Goal: Transaction & Acquisition: Book appointment/travel/reservation

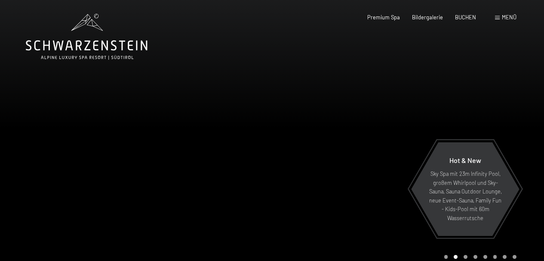
click at [513, 19] on span "Menü" at bounding box center [509, 17] width 15 height 7
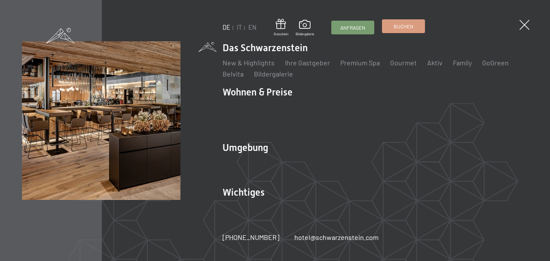
click at [394, 28] on span "Buchen" at bounding box center [404, 26] width 20 height 7
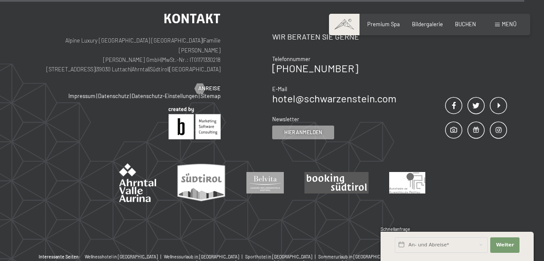
scroll to position [2714, 0]
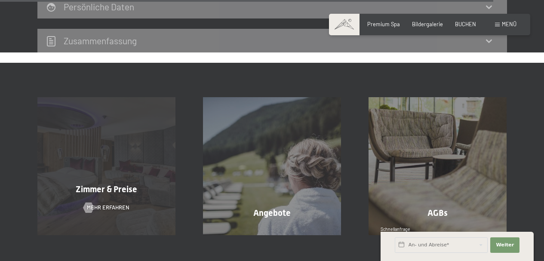
click at [111, 107] on div "Zimmer & Preise Mehr erfahren" at bounding box center [107, 166] width 166 height 138
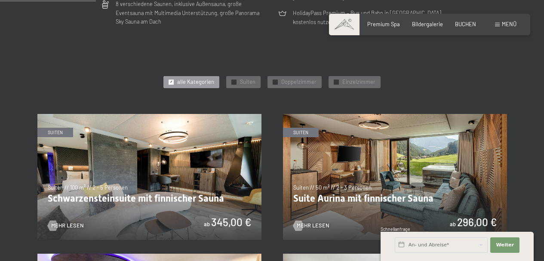
scroll to position [430, 0]
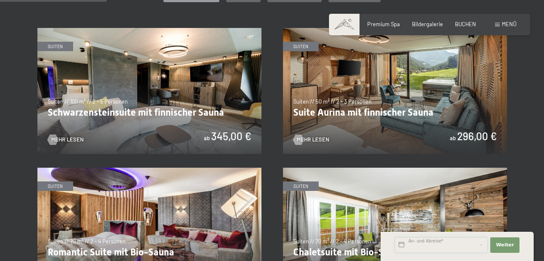
click at [436, 244] on input "text" at bounding box center [441, 244] width 93 height 15
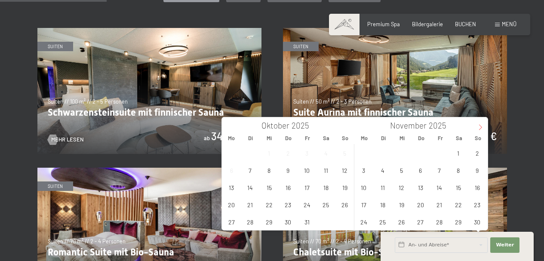
click at [483, 124] on icon at bounding box center [480, 127] width 6 height 6
click at [344, 220] on span "30" at bounding box center [344, 221] width 17 height 17
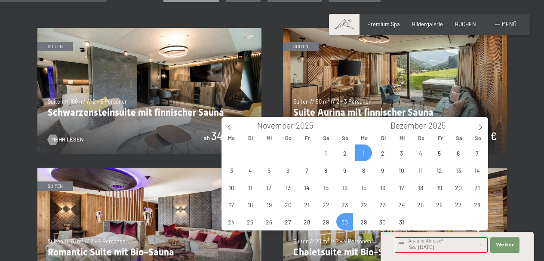
click at [365, 150] on span "1" at bounding box center [363, 152] width 17 height 17
type input "So. [DATE] - [DATE]"
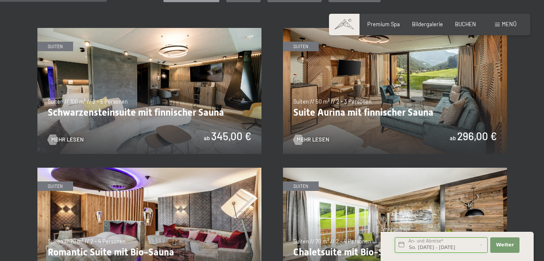
scroll to position [0, 4]
click at [502, 246] on span "Weiter" at bounding box center [505, 245] width 18 height 7
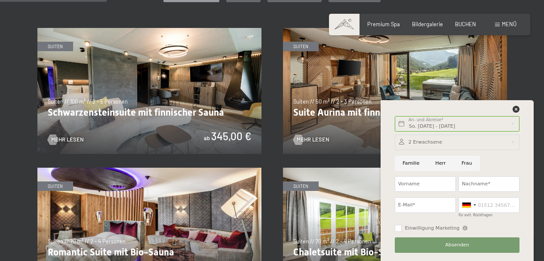
scroll to position [0, 0]
click at [515, 108] on icon at bounding box center [515, 109] width 7 height 7
